Goal: Information Seeking & Learning: Compare options

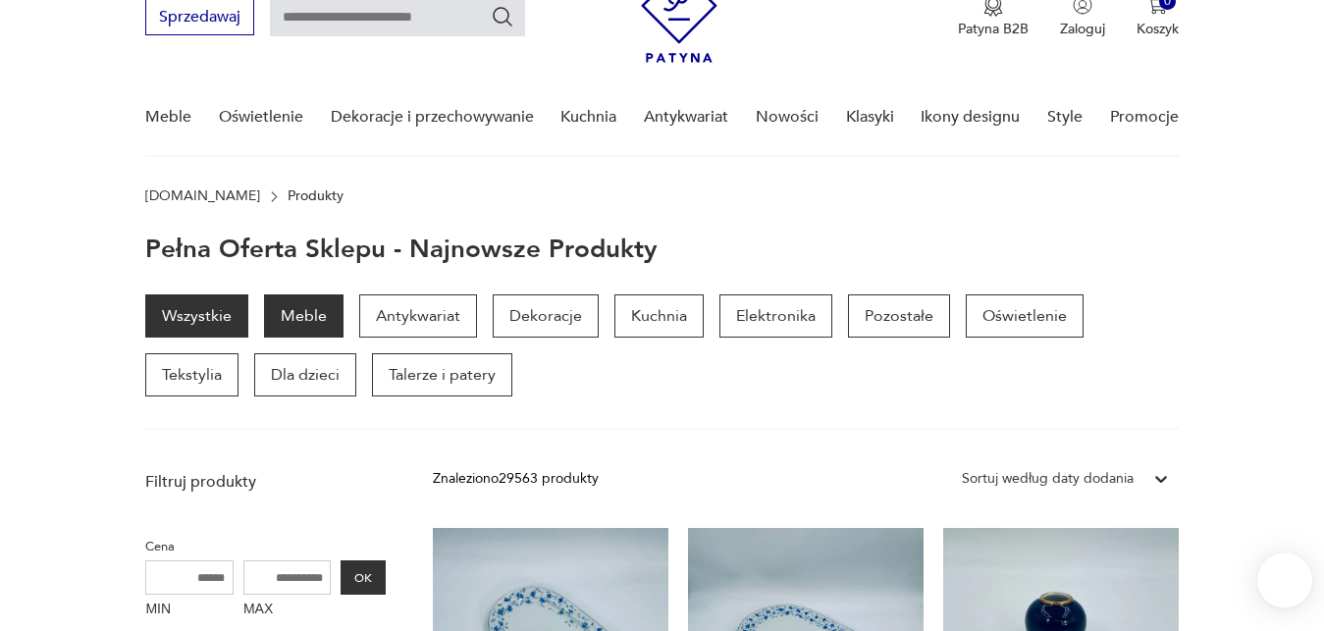
scroll to position [87, 0]
click at [320, 315] on p "Meble" at bounding box center [304, 316] width 80 height 43
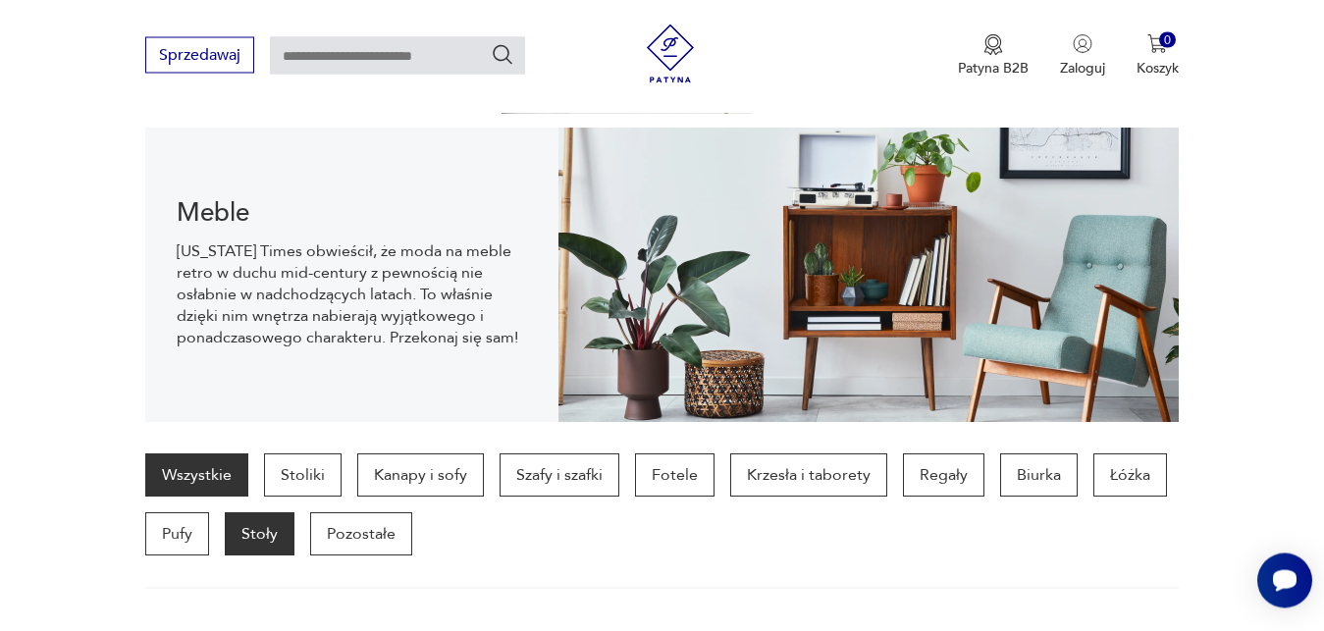
scroll to position [195, 0]
click at [250, 536] on p "Stoły" at bounding box center [260, 534] width 70 height 43
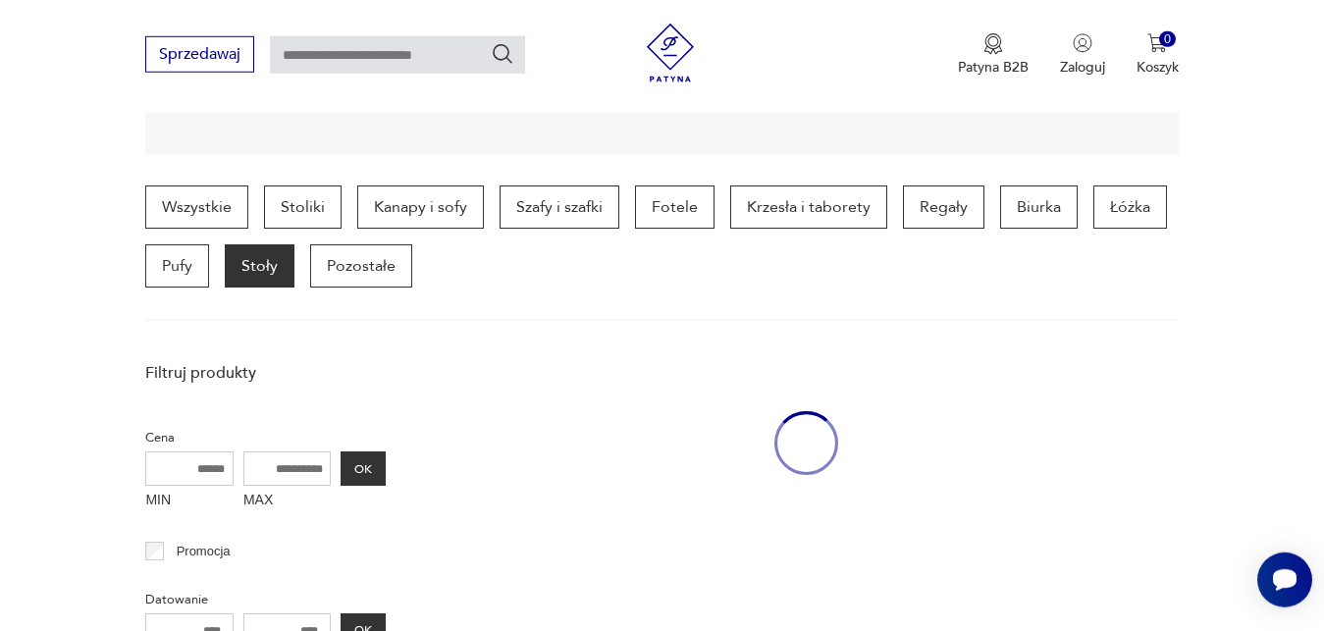
scroll to position [522, 0]
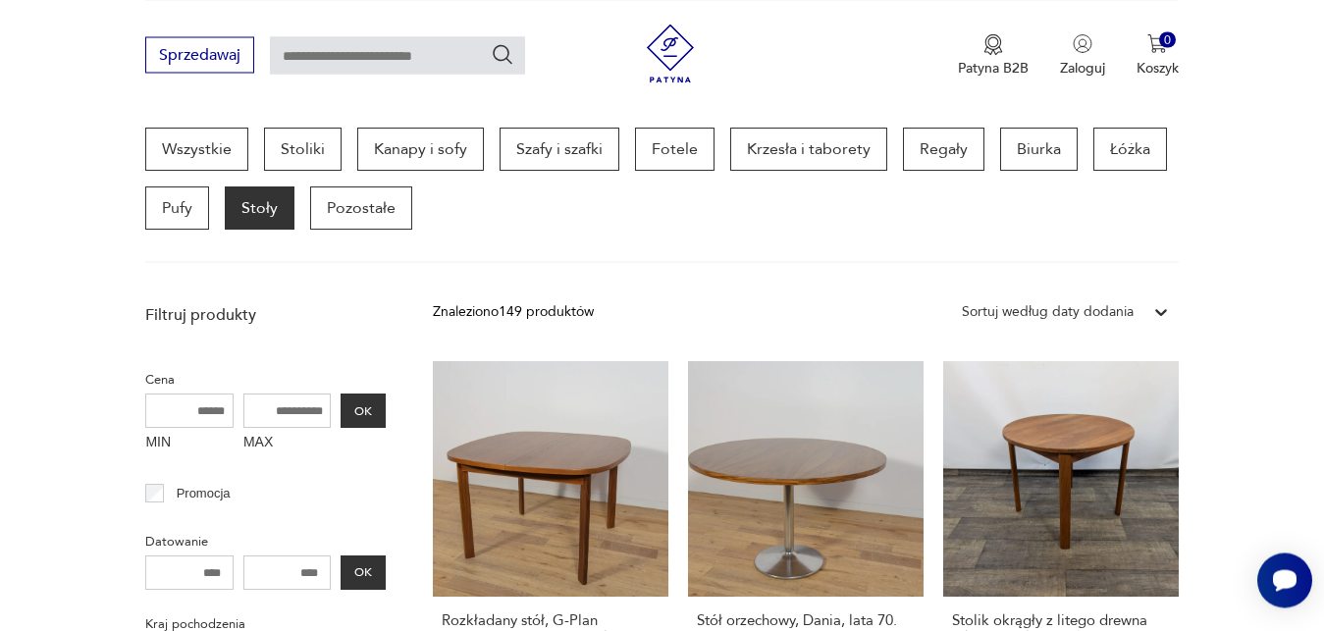
click at [1160, 315] on icon at bounding box center [1161, 312] width 12 height 7
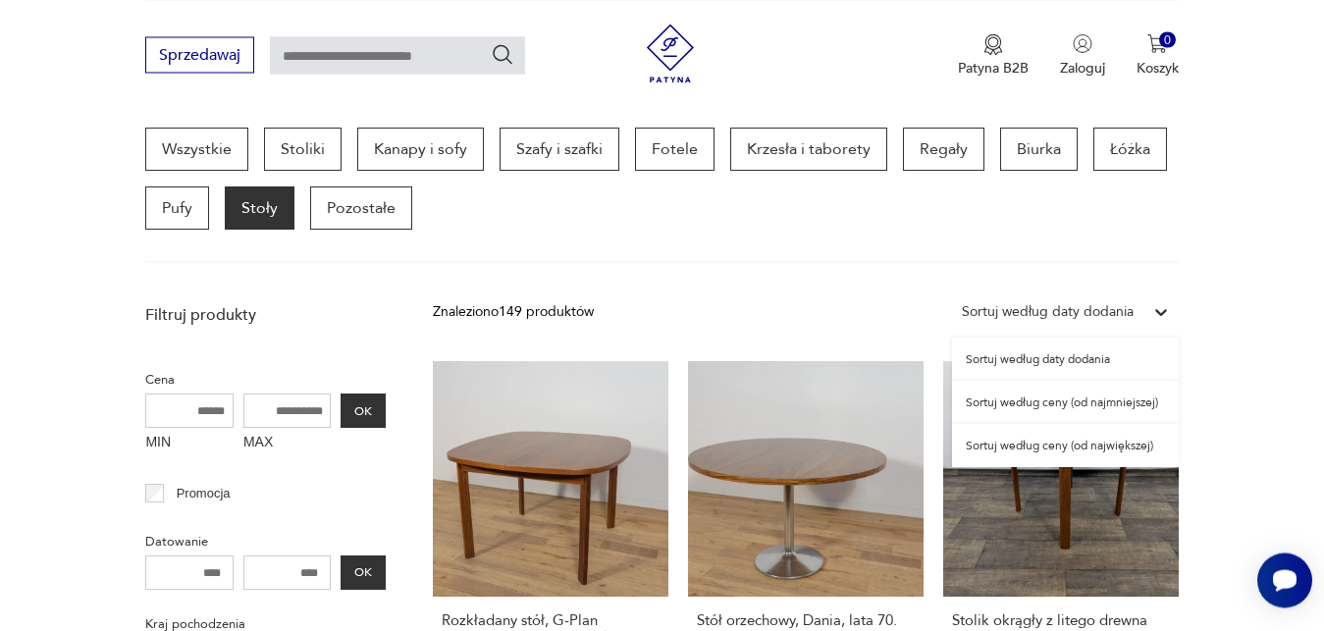
click at [1103, 403] on div "Sortuj według ceny (od najmniejszej)" at bounding box center [1065, 402] width 227 height 43
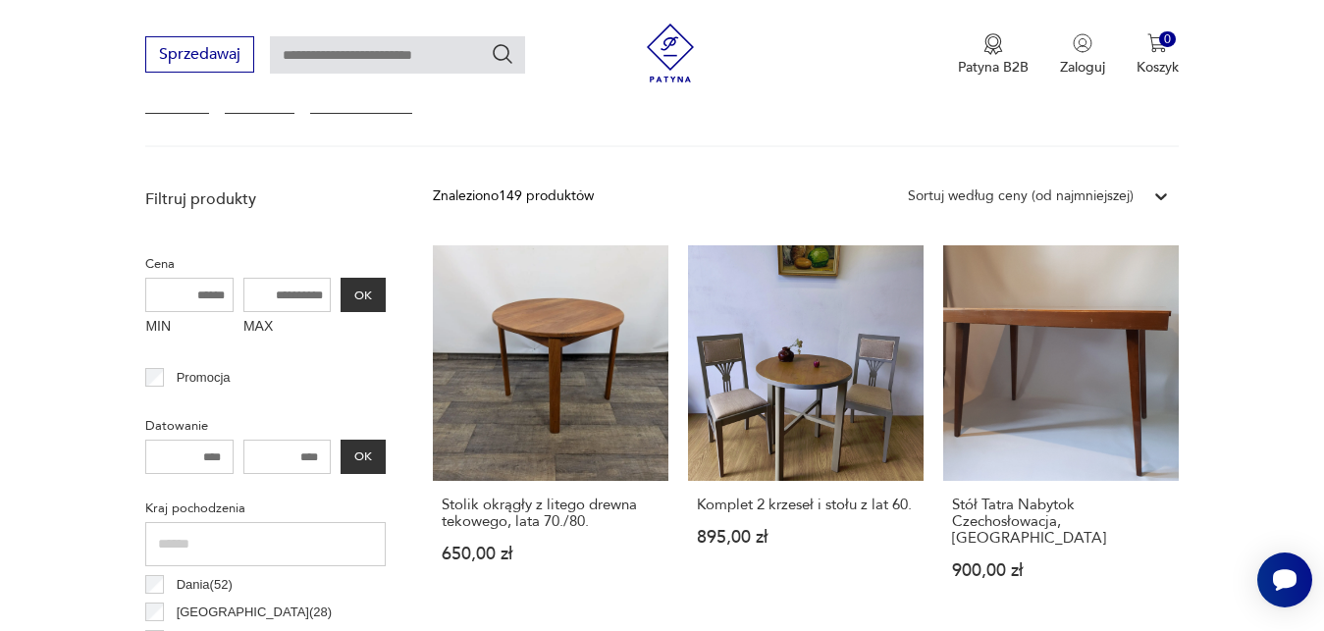
scroll to position [671, 0]
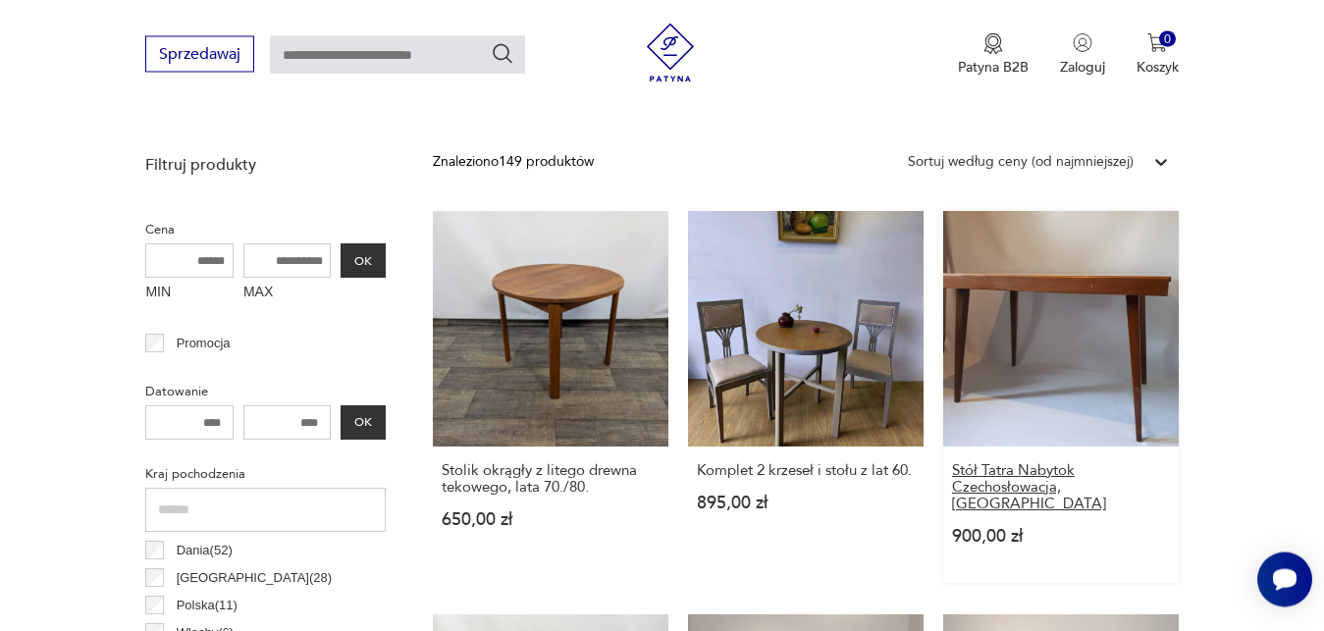
click at [1060, 473] on h3 "Stół Tatra Nabytok Czechosłowacja, [GEOGRAPHIC_DATA]" at bounding box center [1061, 488] width 218 height 50
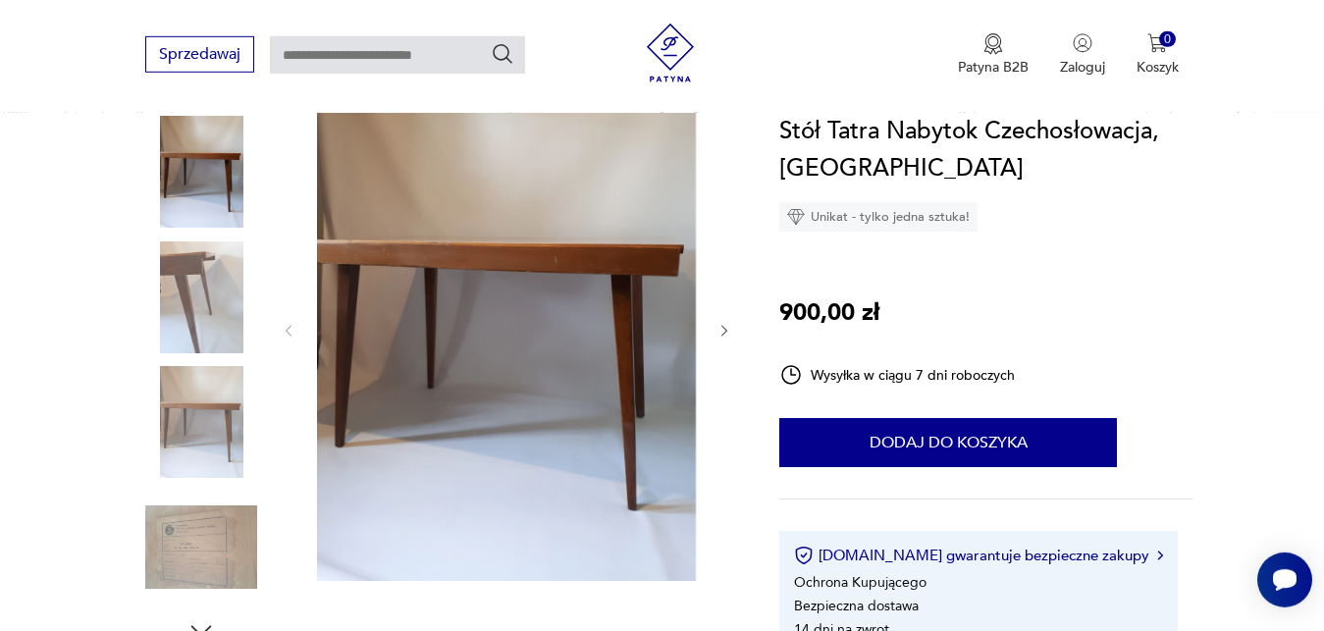
scroll to position [250, 0]
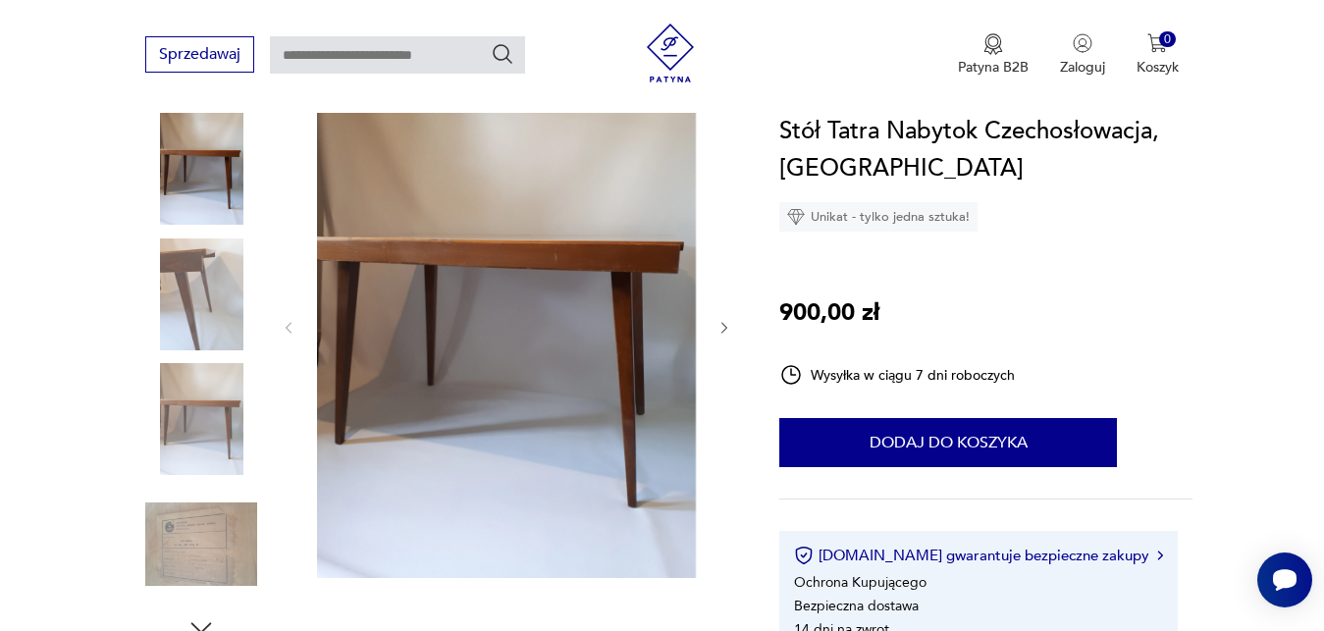
click at [214, 545] on img at bounding box center [201, 545] width 112 height 112
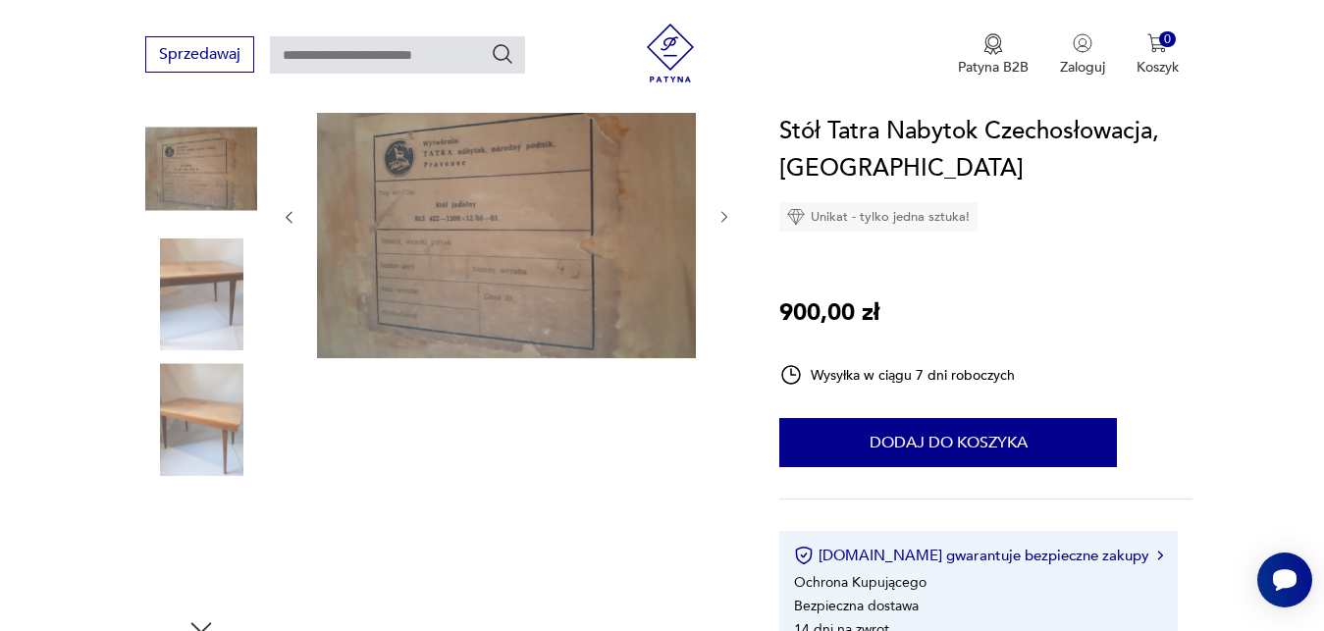
click at [214, 545] on img at bounding box center [201, 545] width 112 height 112
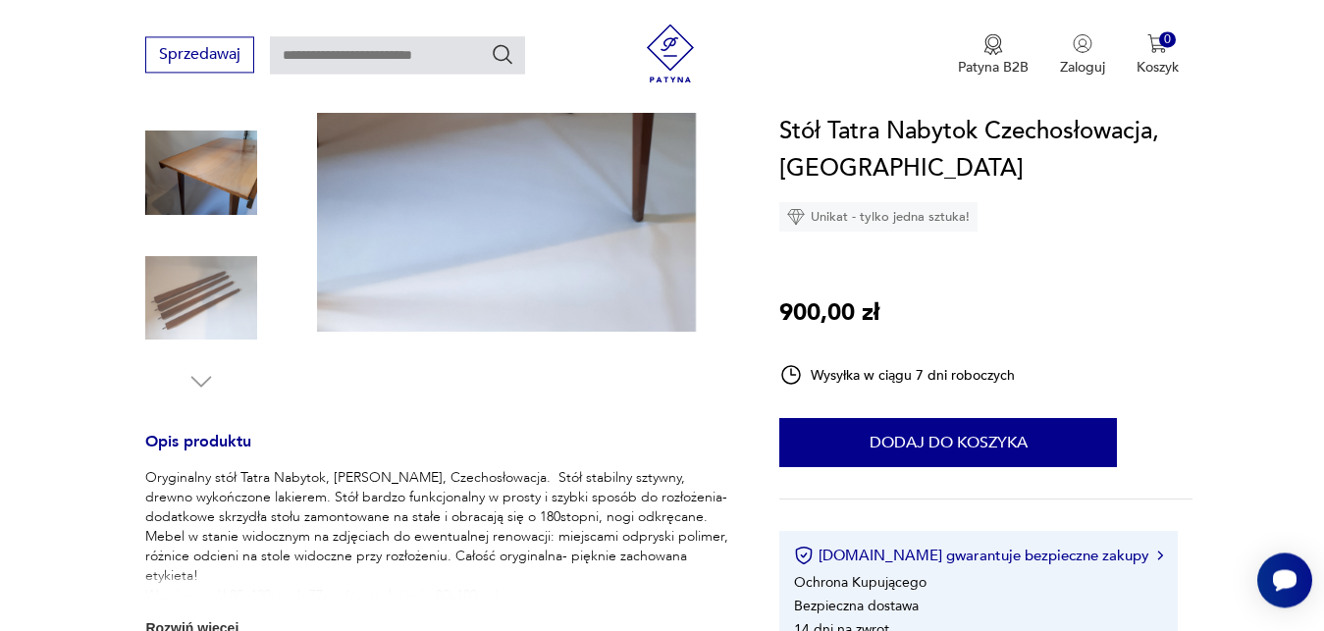
scroll to position [551, 0]
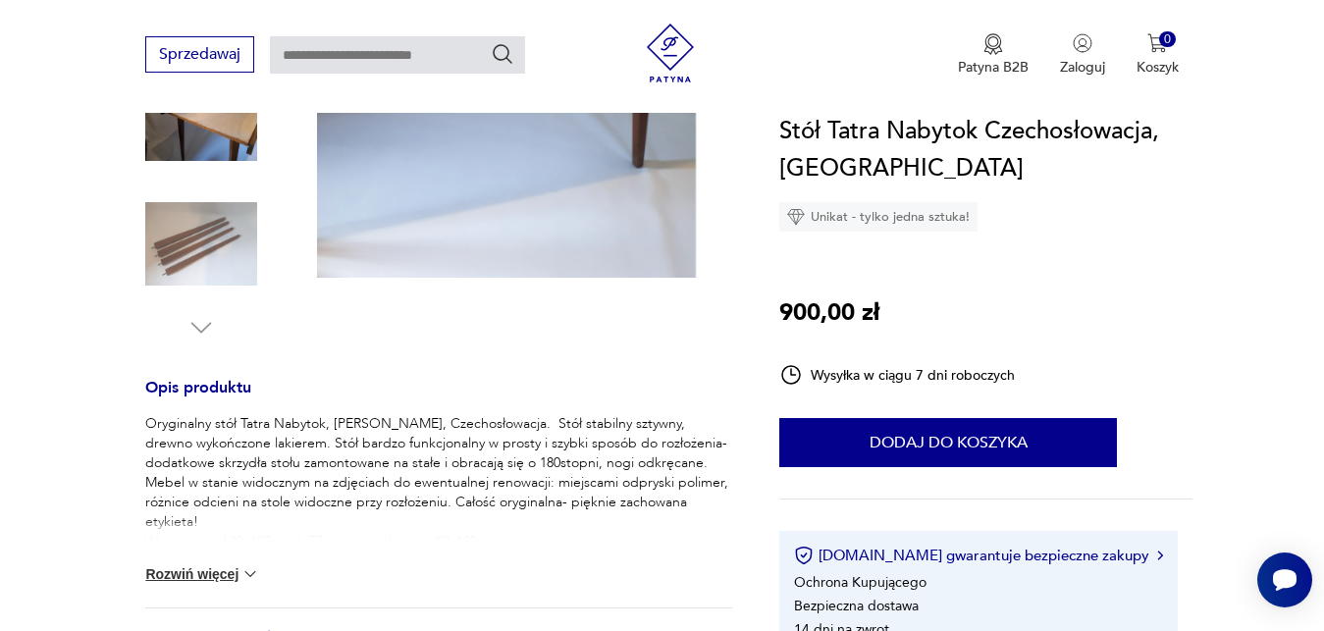
click at [257, 571] on img at bounding box center [250, 574] width 20 height 20
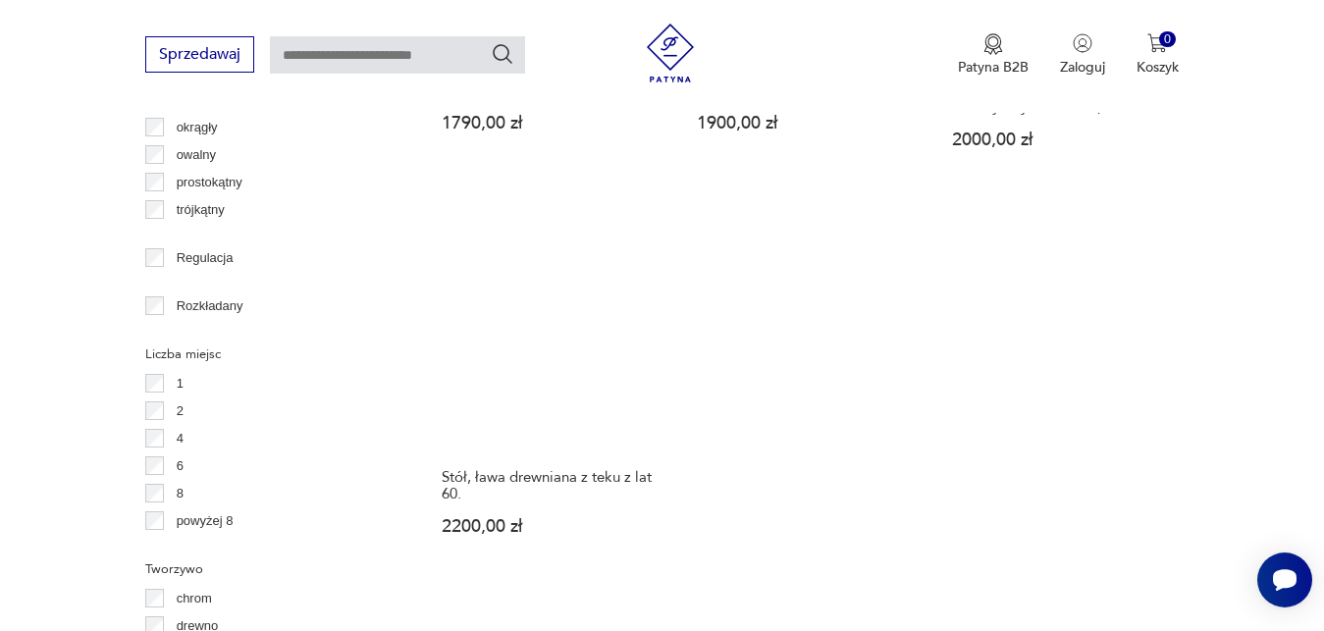
scroll to position [2698, 0]
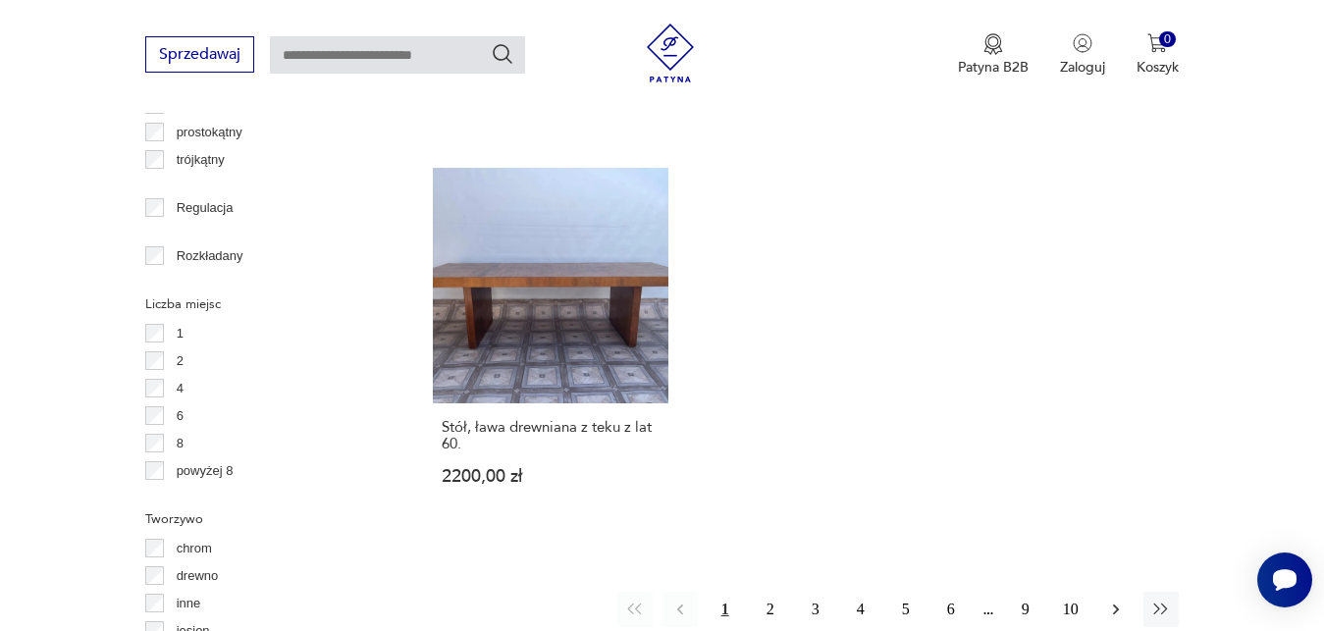
click at [1115, 604] on icon "button" at bounding box center [1115, 609] width 6 height 11
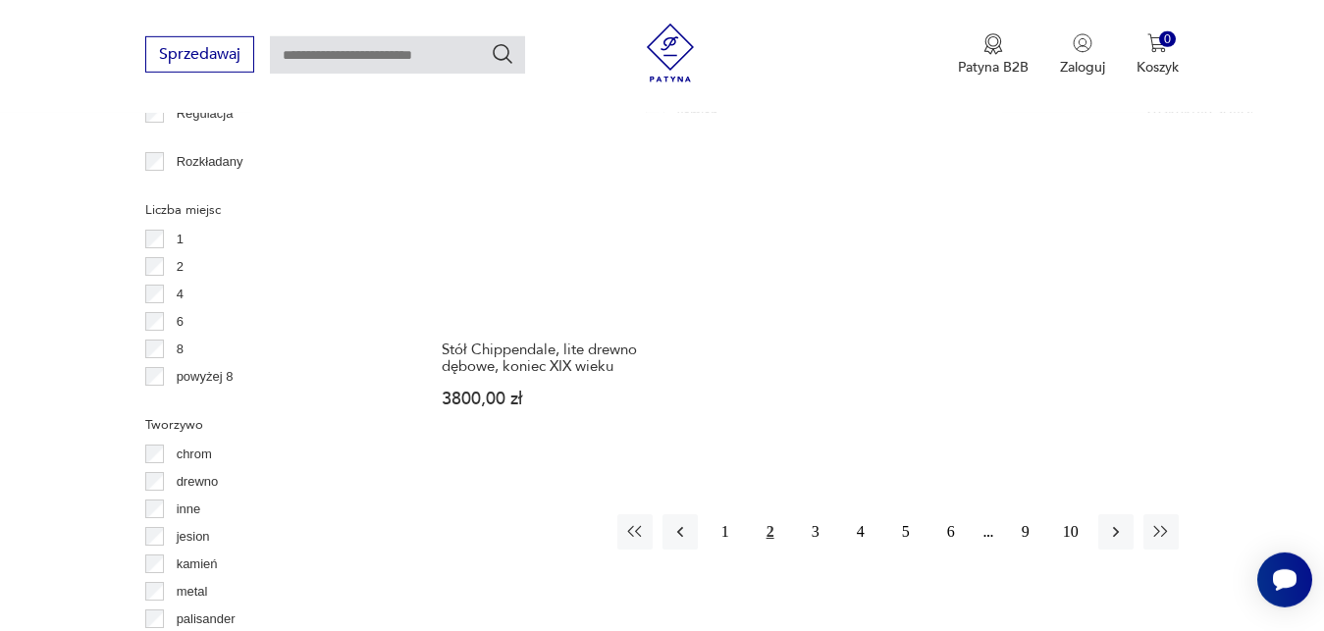
scroll to position [2824, 0]
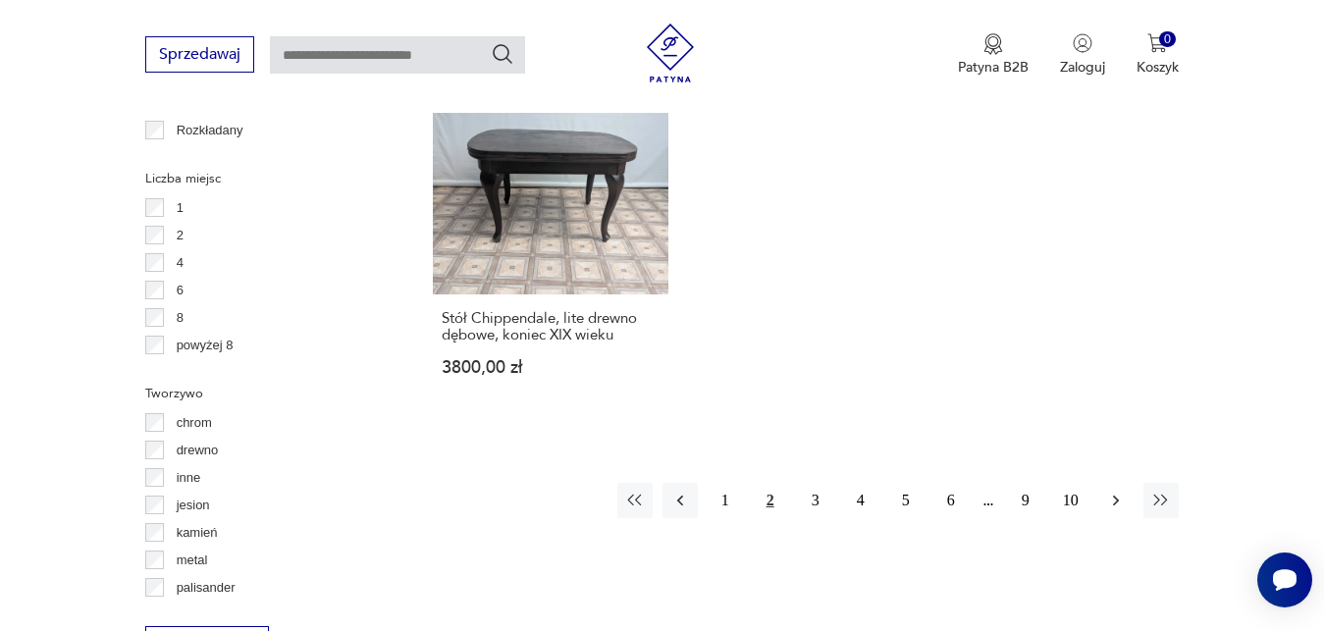
click at [1116, 491] on icon "button" at bounding box center [1116, 501] width 20 height 20
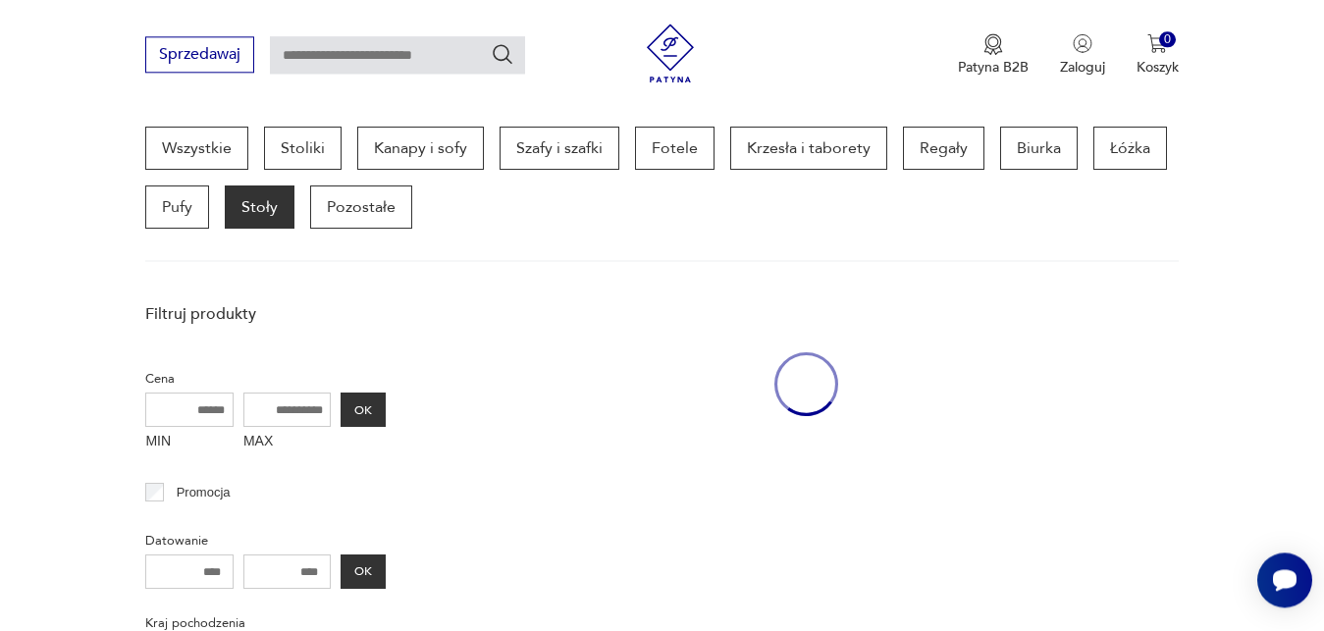
scroll to position [521, 0]
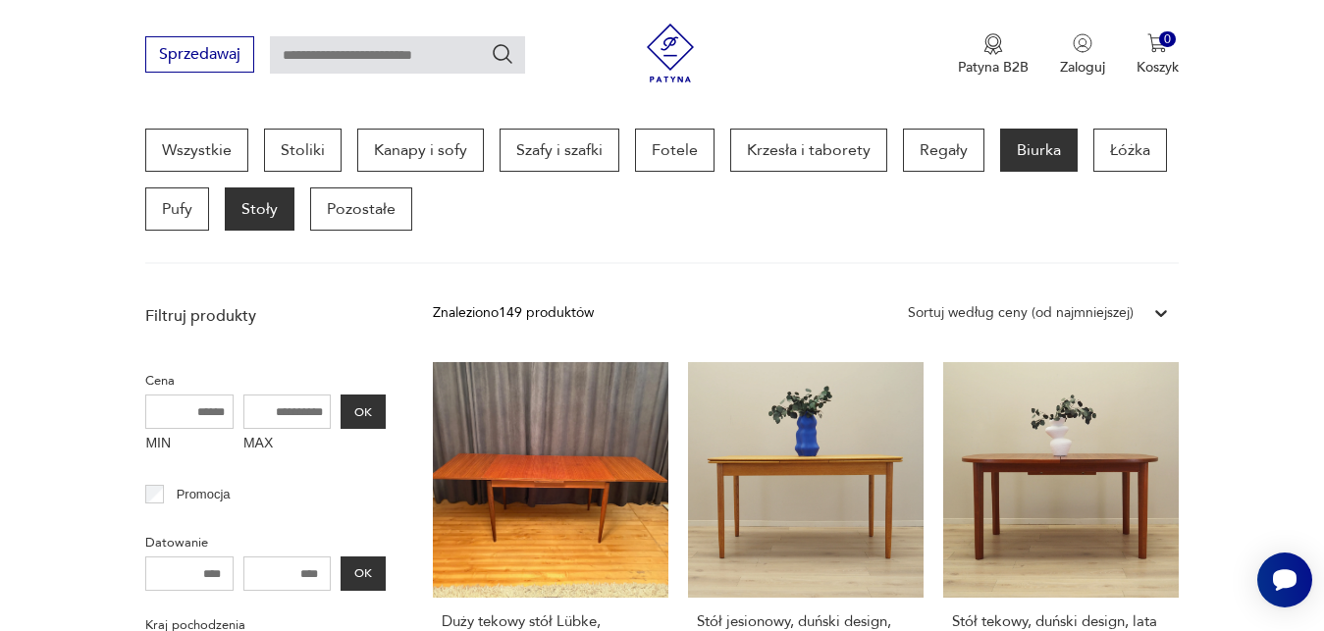
click at [1030, 154] on p "Biurka" at bounding box center [1039, 150] width 78 height 43
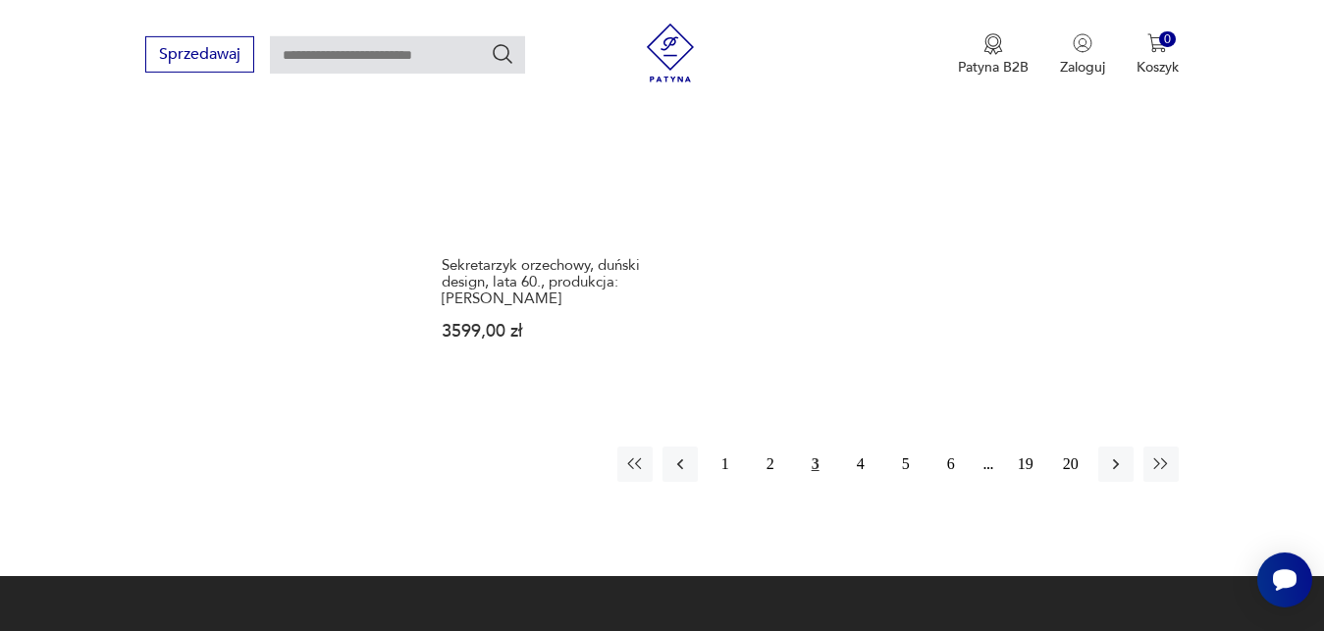
scroll to position [2924, 0]
